Goal: Task Accomplishment & Management: Manage account settings

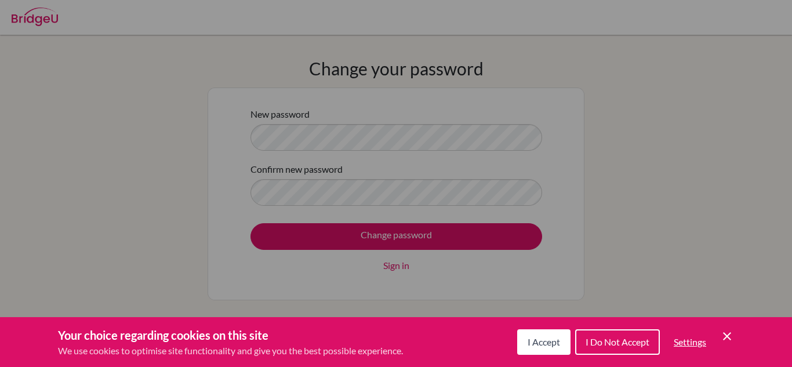
click at [563, 341] on button "I Accept" at bounding box center [543, 342] width 53 height 26
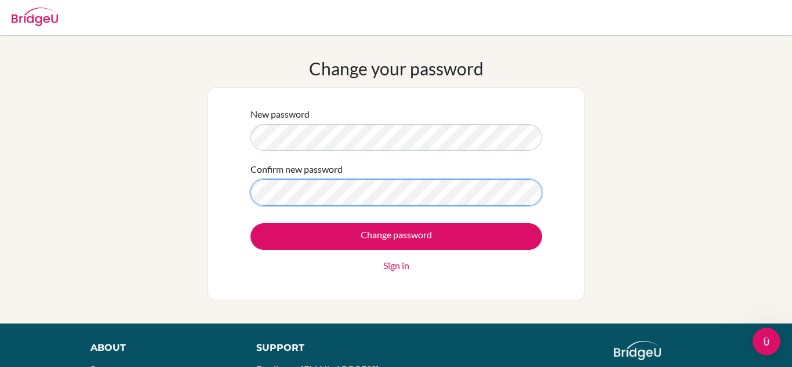
click at [250, 223] on input "Change password" at bounding box center [396, 236] width 292 height 27
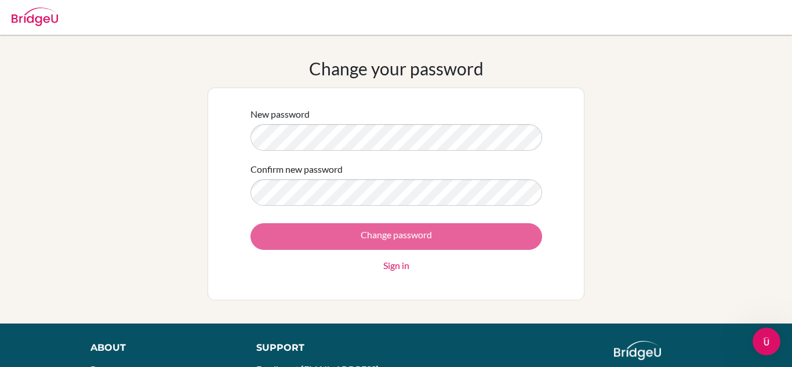
click at [355, 229] on div "Change password Sign in" at bounding box center [396, 247] width 292 height 49
click at [343, 236] on div "Change password Sign in" at bounding box center [396, 247] width 292 height 49
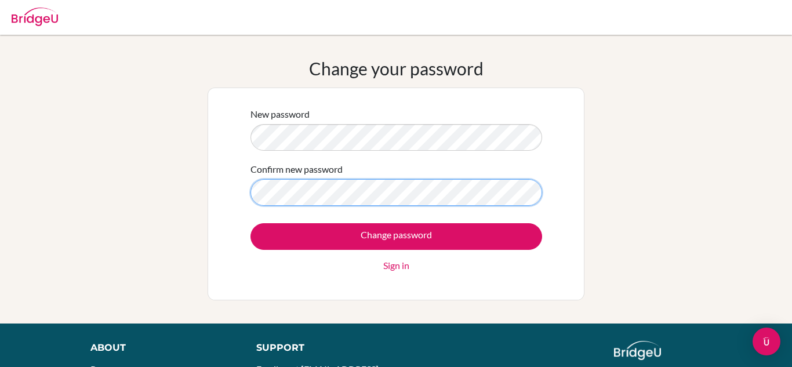
click at [250, 223] on input "Change password" at bounding box center [396, 236] width 292 height 27
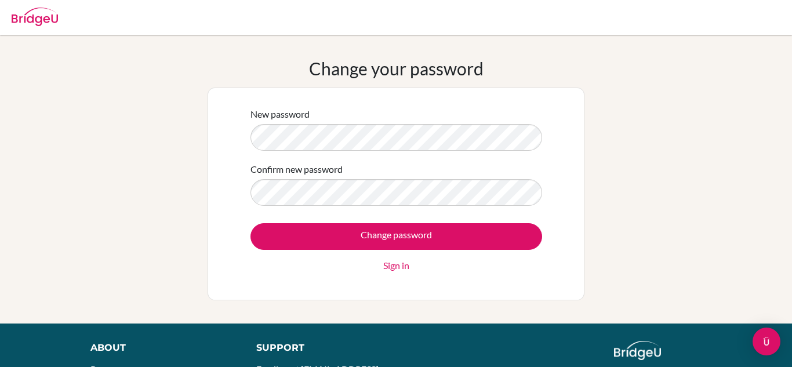
click at [402, 268] on link "Sign in" at bounding box center [396, 265] width 26 height 14
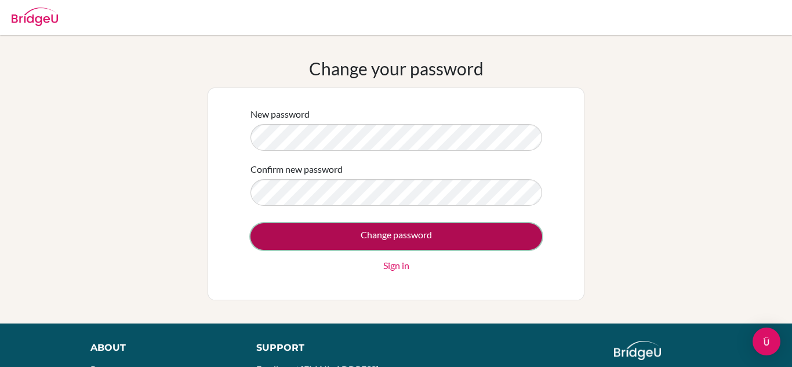
click at [518, 240] on input "Change password" at bounding box center [396, 236] width 292 height 27
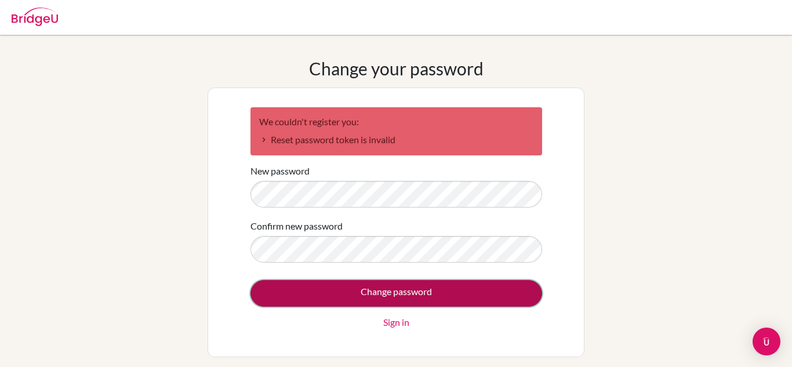
click at [486, 298] on input "Change password" at bounding box center [396, 293] width 292 height 27
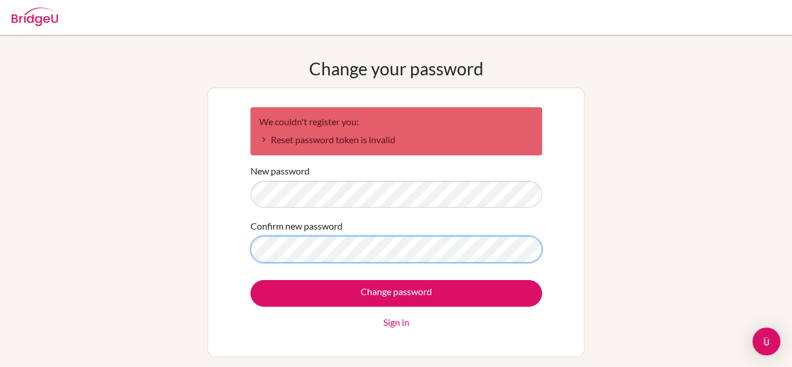
click at [250, 280] on input "Change password" at bounding box center [396, 293] width 292 height 27
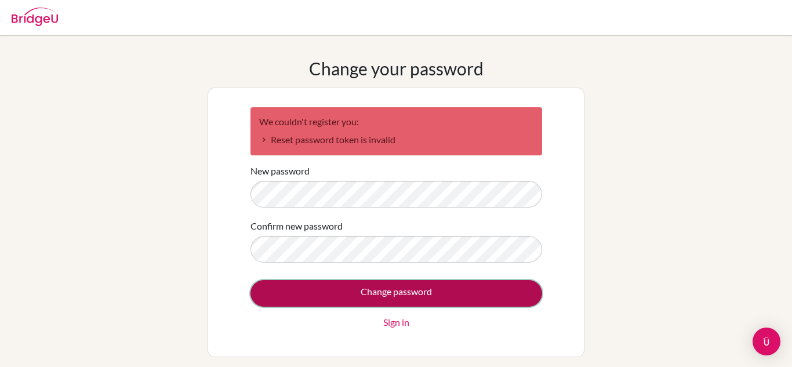
click at [467, 303] on input "Change password" at bounding box center [396, 293] width 292 height 27
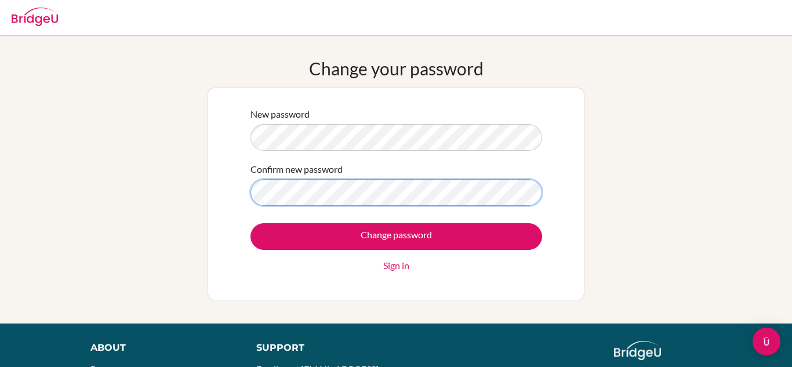
click at [250, 223] on input "Change password" at bounding box center [396, 236] width 292 height 27
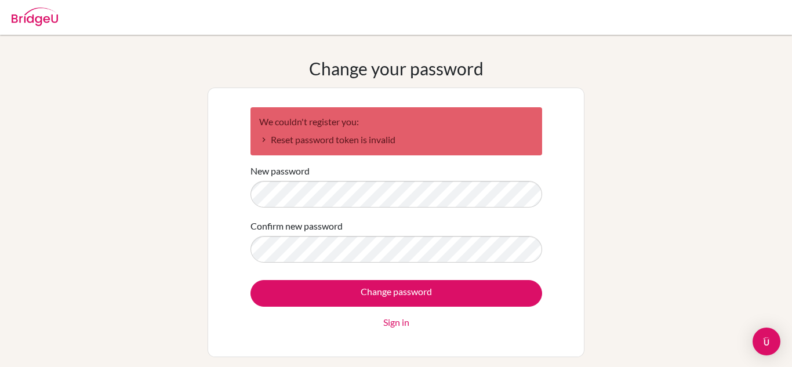
click at [391, 323] on link "Sign in" at bounding box center [396, 322] width 26 height 14
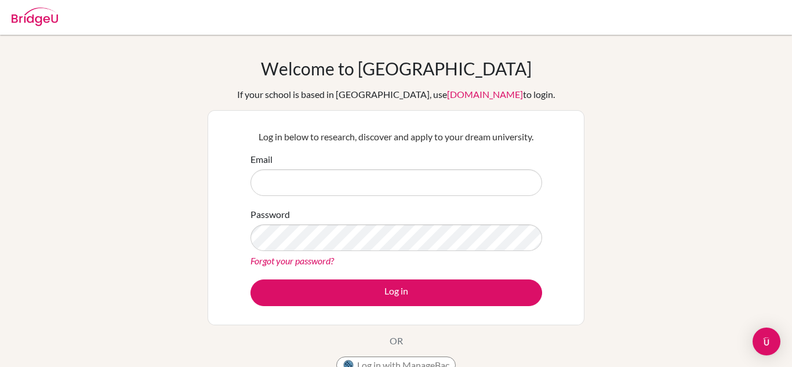
click at [391, 323] on div "Log in below to research, discover and apply to your dream university. Email Pa…" at bounding box center [395, 217] width 377 height 215
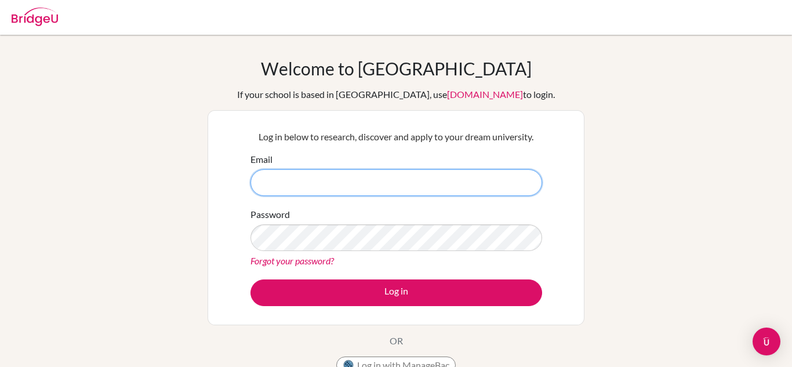
click at [355, 183] on input "Email" at bounding box center [396, 182] width 292 height 27
type input "[EMAIL_ADDRESS][DOMAIN_NAME]"
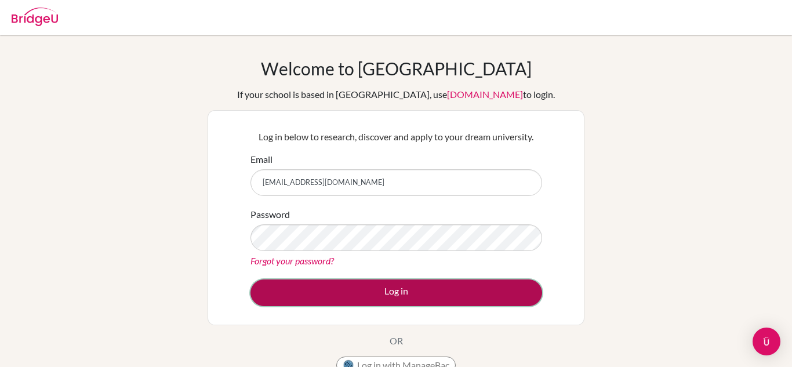
click at [341, 292] on button "Log in" at bounding box center [396, 292] width 292 height 27
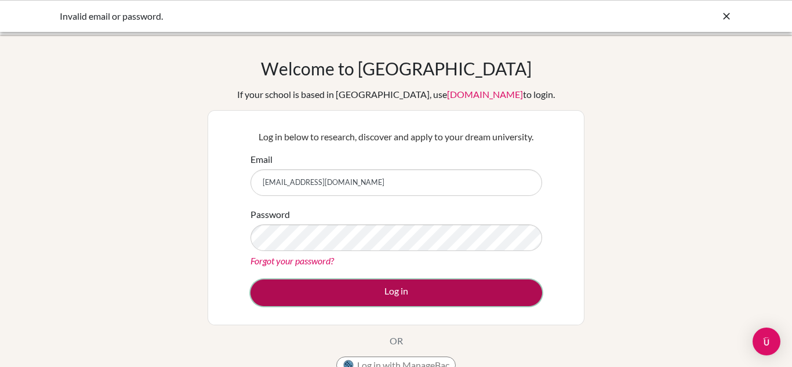
click at [354, 291] on button "Log in" at bounding box center [396, 292] width 292 height 27
click at [410, 289] on button "Log in" at bounding box center [396, 292] width 292 height 27
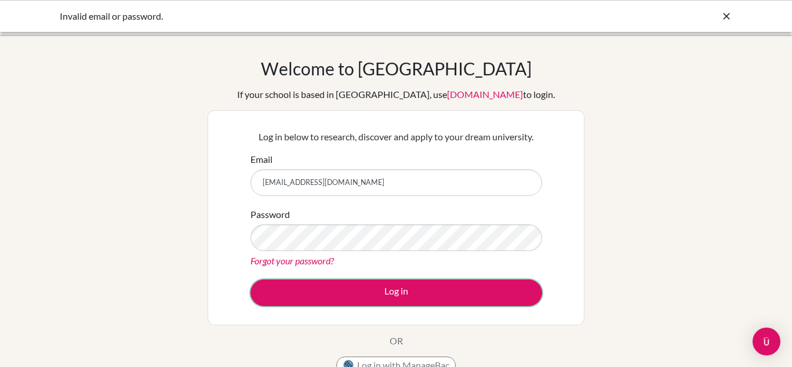
click at [410, 289] on button "Log in" at bounding box center [396, 292] width 292 height 27
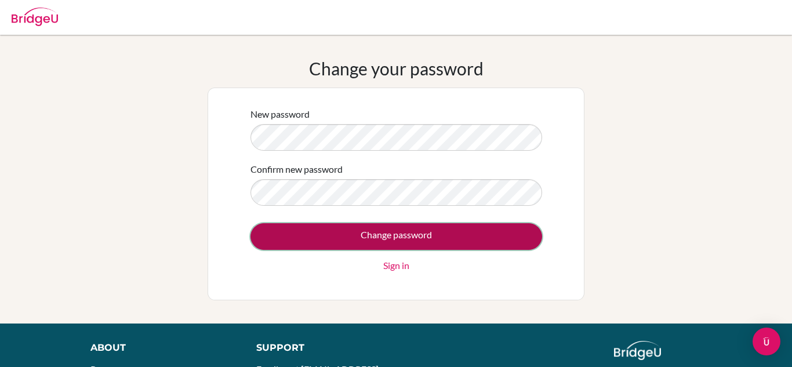
click at [362, 240] on input "Change password" at bounding box center [396, 236] width 292 height 27
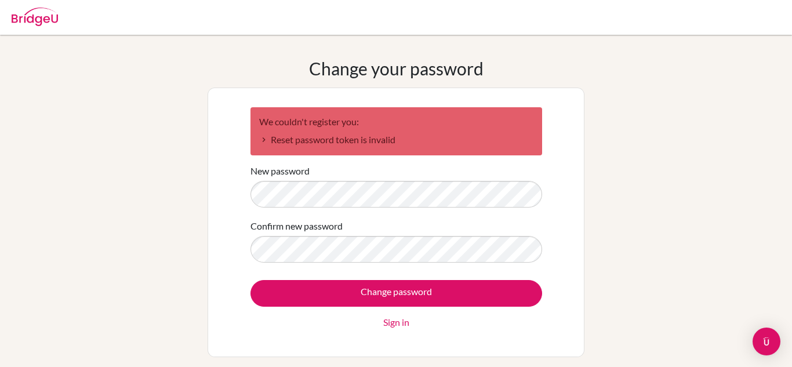
click at [260, 139] on li "Reset password token is invalid" at bounding box center [396, 140] width 274 height 14
click at [261, 141] on li "Reset password token is invalid" at bounding box center [396, 140] width 274 height 14
click at [232, 267] on div "We couldn't register you: Reset password token is invalid New password Confirm …" at bounding box center [395, 223] width 377 height 270
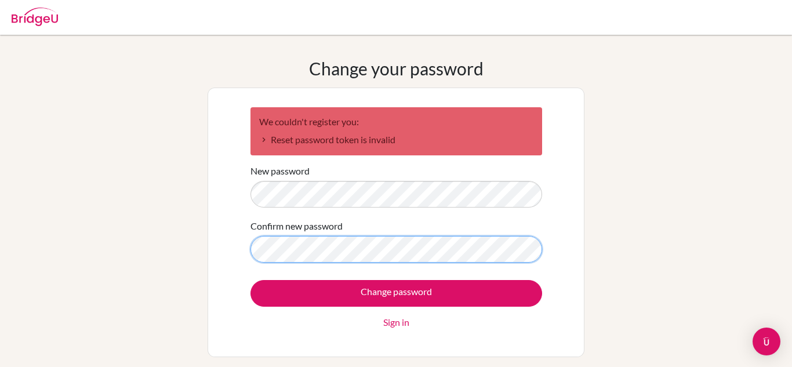
click at [250, 280] on input "Change password" at bounding box center [396, 293] width 292 height 27
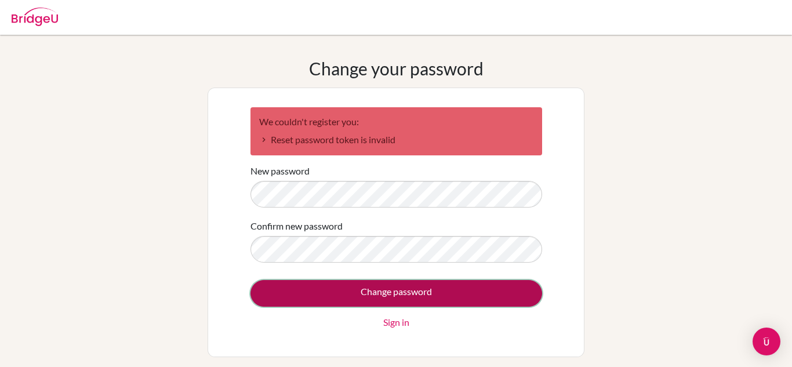
click at [329, 291] on input "Change password" at bounding box center [396, 293] width 292 height 27
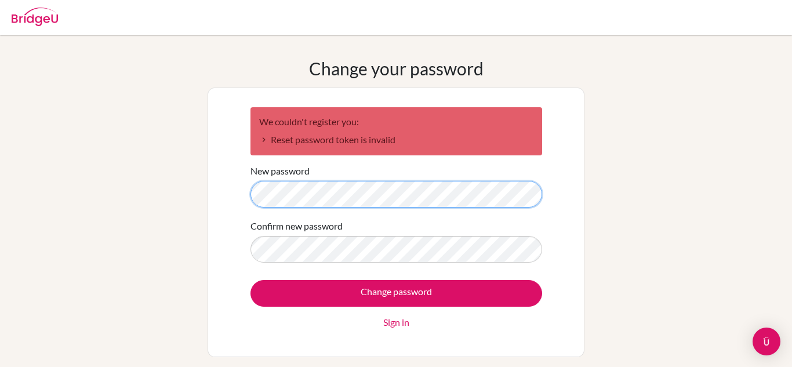
click at [64, 206] on div "Change your password We couldn't register you: Reset password token is invalid …" at bounding box center [396, 207] width 792 height 299
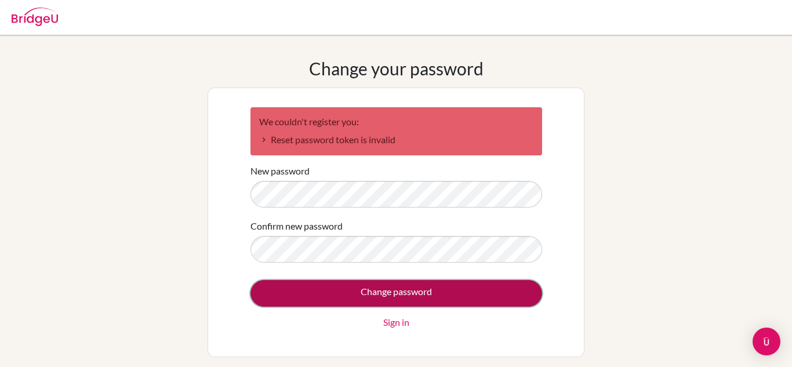
click at [326, 294] on input "Change password" at bounding box center [396, 293] width 292 height 27
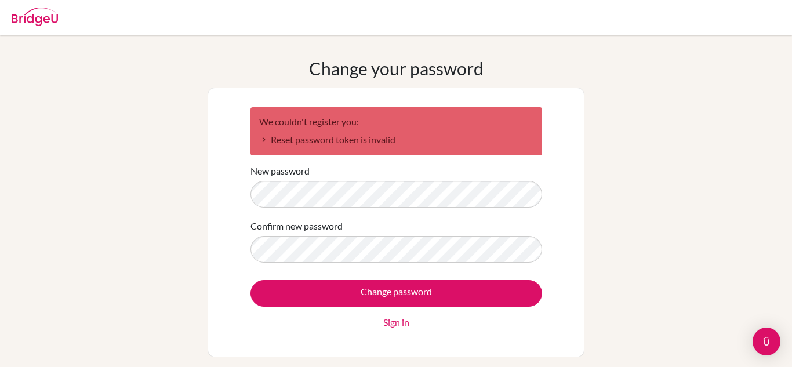
click at [399, 322] on link "Sign in" at bounding box center [396, 322] width 26 height 14
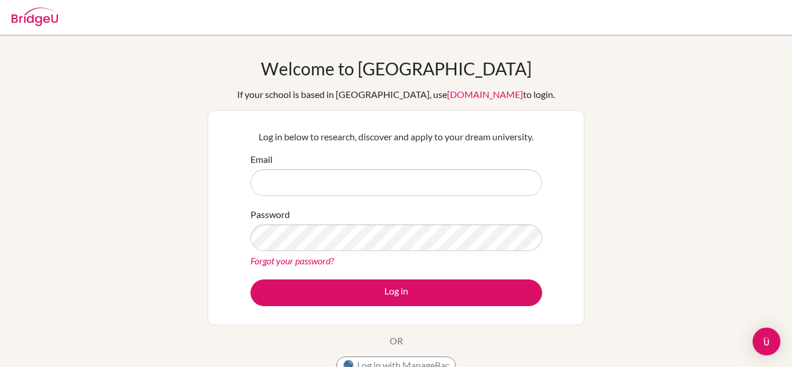
type input "[EMAIL_ADDRESS][DOMAIN_NAME]"
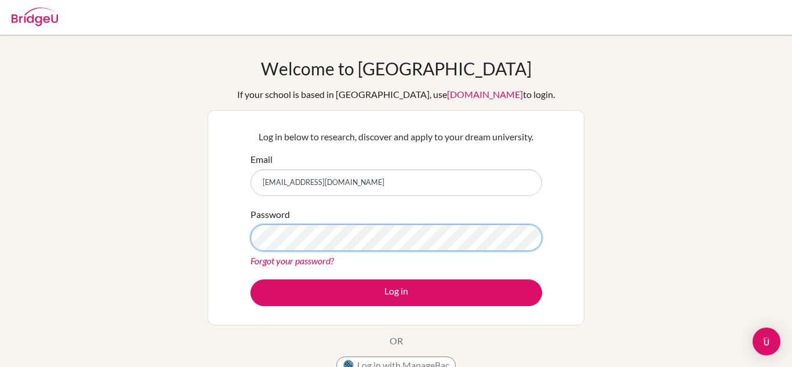
click at [0, 207] on div "Welcome to BridgeU If your school is based in China, use app.bridge-u.com.cn to…" at bounding box center [396, 247] width 792 height 379
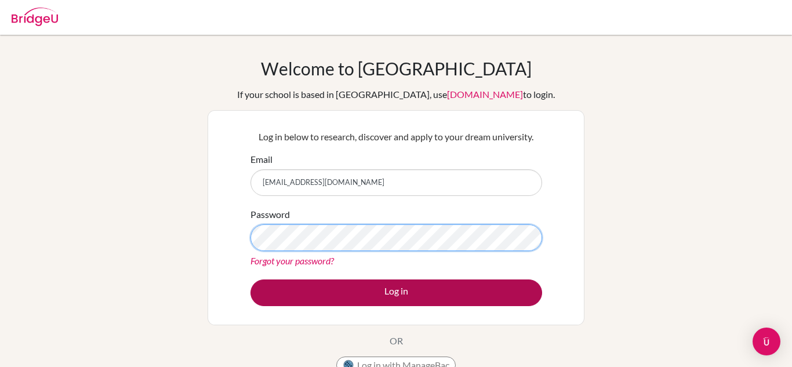
click at [250, 279] on button "Log in" at bounding box center [396, 292] width 292 height 27
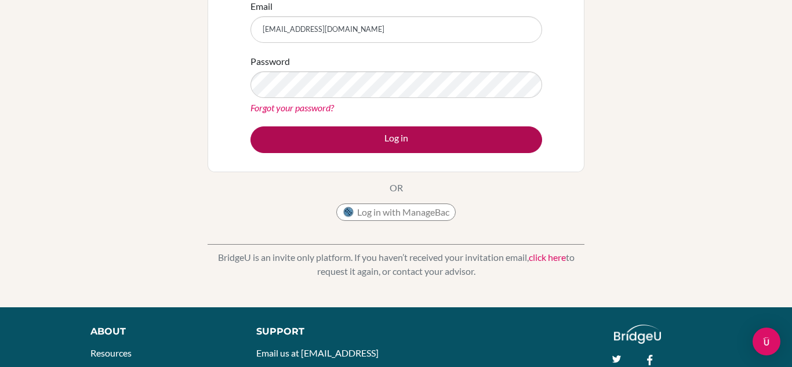
scroll to position [152, 0]
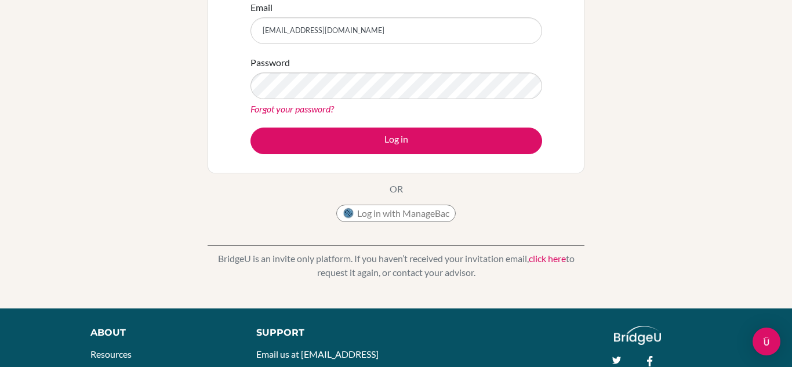
click at [540, 258] on link "click here" at bounding box center [547, 258] width 37 height 11
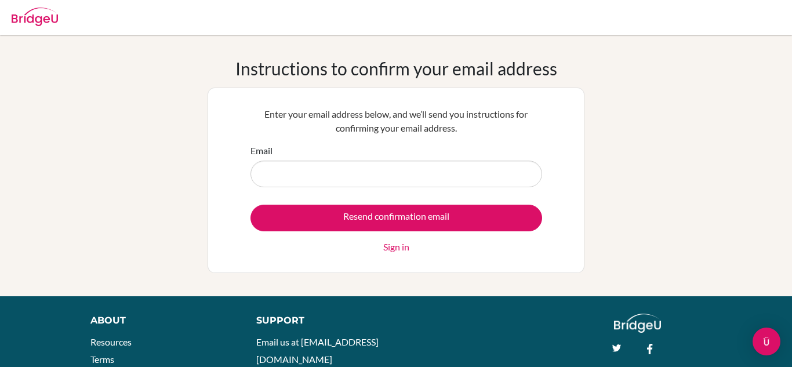
click at [359, 183] on input "Email" at bounding box center [396, 174] width 292 height 27
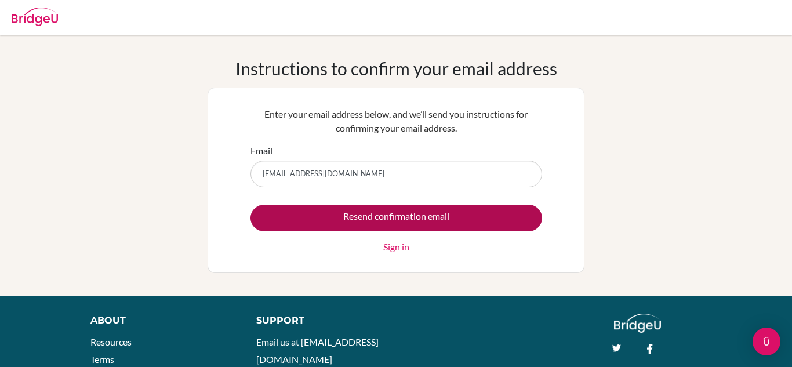
type input "luasofiamf@amschool.org"
click at [470, 210] on input "Resend confirmation email" at bounding box center [396, 218] width 292 height 27
